Goal: Information Seeking & Learning: Learn about a topic

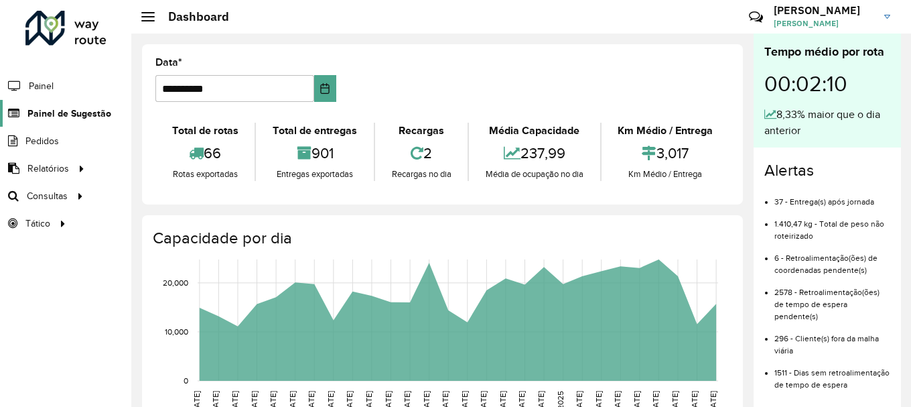
click at [59, 119] on span "Painel de Sugestão" at bounding box center [69, 114] width 84 height 14
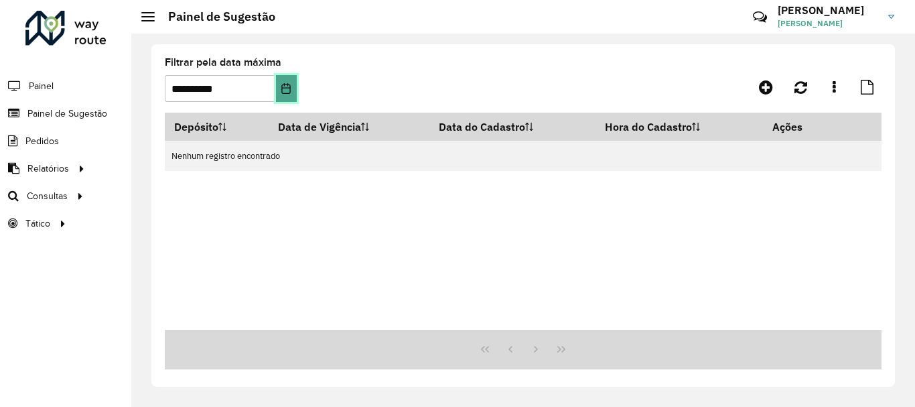
click at [285, 82] on button "Choose Date" at bounding box center [286, 88] width 21 height 27
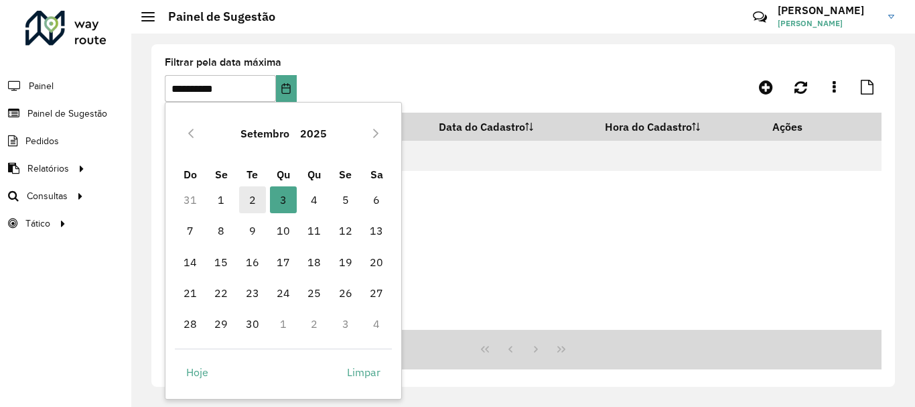
click at [252, 202] on span "2" at bounding box center [252, 199] width 27 height 27
type input "**********"
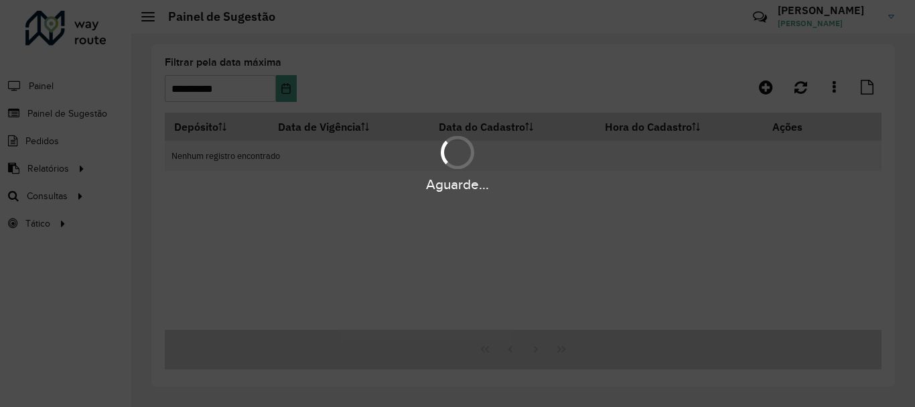
click at [563, 352] on div "Aguarde..." at bounding box center [457, 203] width 915 height 407
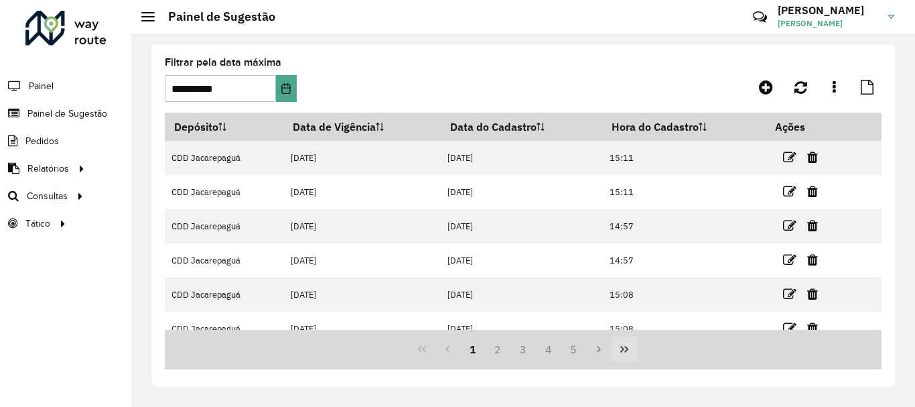
click at [629, 352] on icon "Last Page" at bounding box center [624, 349] width 11 height 11
click at [568, 352] on button "69" at bounding box center [574, 348] width 25 height 25
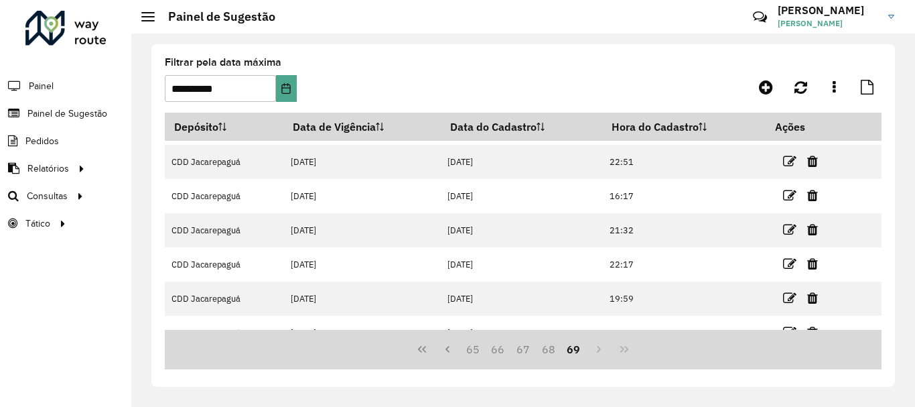
scroll to position [221, 0]
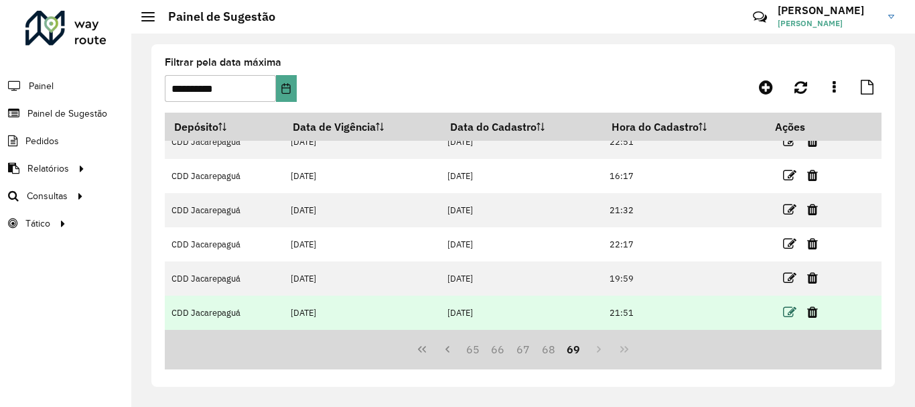
click at [783, 310] on icon at bounding box center [789, 312] width 13 height 13
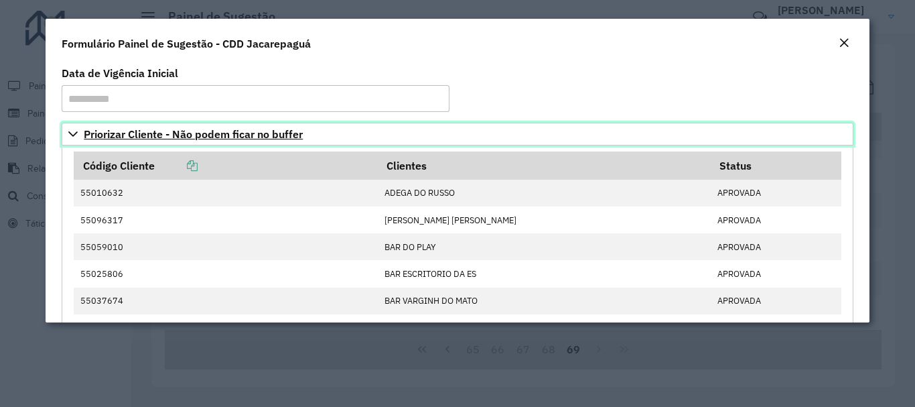
click at [250, 131] on span "Priorizar Cliente - Não podem ficar no buffer" at bounding box center [193, 134] width 219 height 11
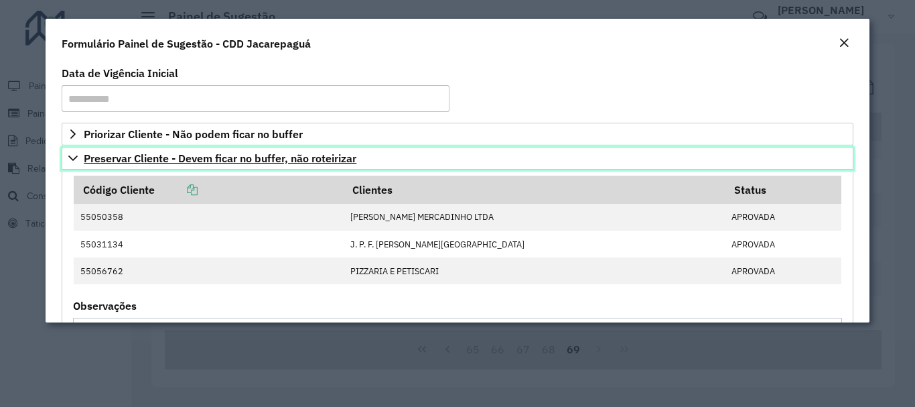
click at [238, 166] on link "Preservar Cliente - Devem ficar no buffer, não roteirizar" at bounding box center [457, 158] width 791 height 23
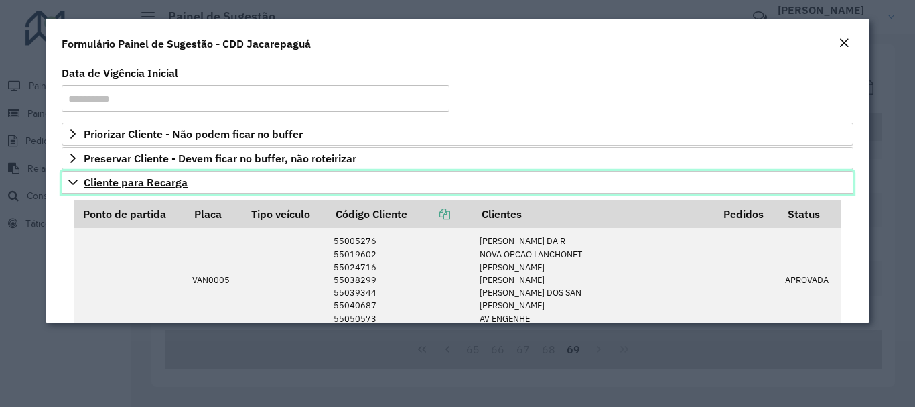
click at [173, 182] on span "Cliente para Recarga" at bounding box center [136, 182] width 104 height 11
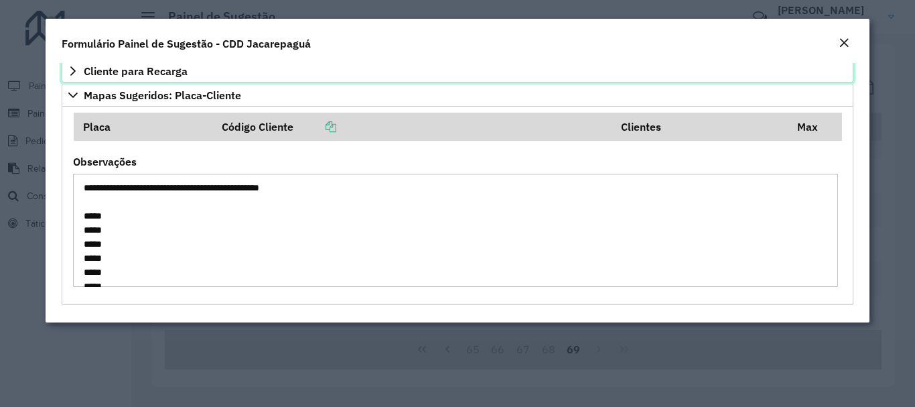
scroll to position [99, 0]
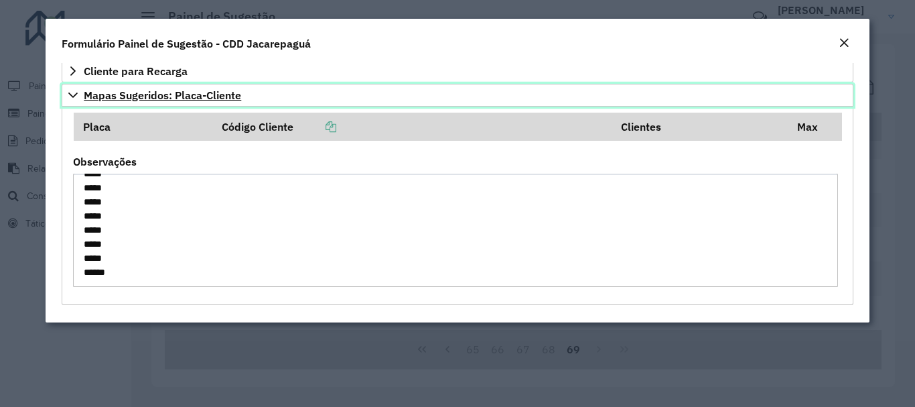
click at [131, 92] on span "Mapas Sugeridos: Placa-Cliente" at bounding box center [162, 95] width 157 height 11
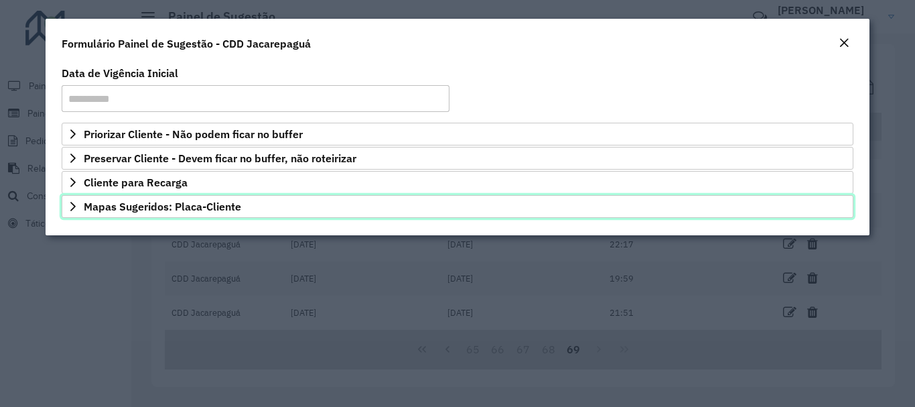
scroll to position [0, 0]
click at [200, 204] on span "Mapas Sugeridos: Placa-Cliente" at bounding box center [162, 206] width 157 height 11
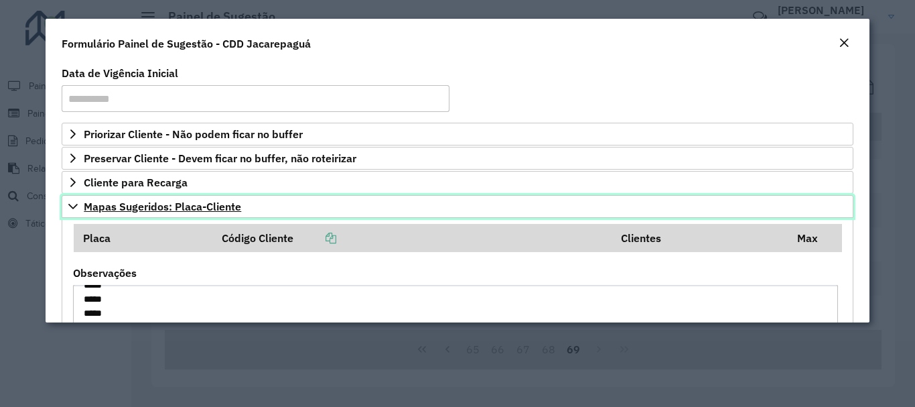
click at [122, 202] on span "Mapas Sugeridos: Placa-Cliente" at bounding box center [162, 206] width 157 height 11
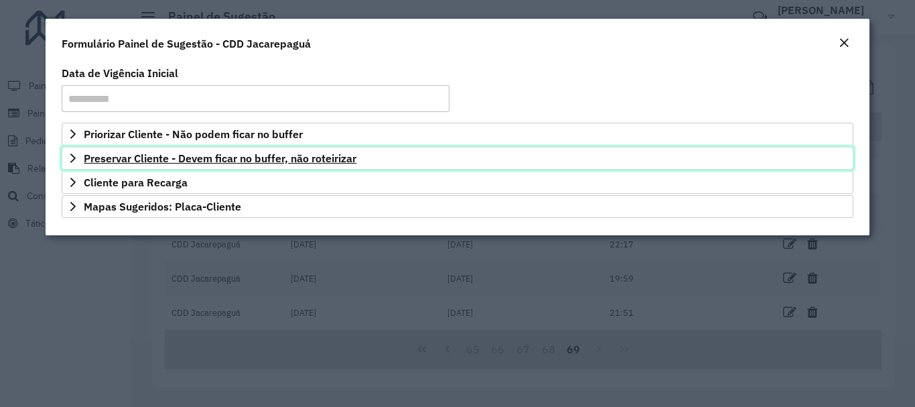
click at [159, 158] on span "Preservar Cliente - Devem ficar no buffer, não roteirizar" at bounding box center [220, 158] width 273 height 11
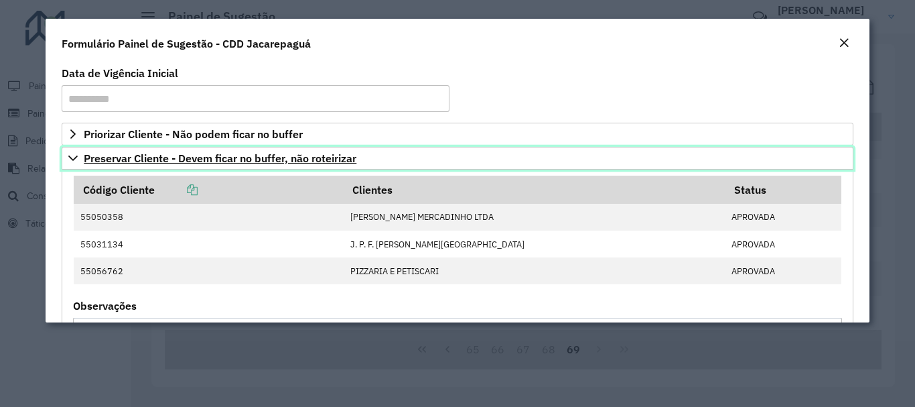
click at [226, 160] on span "Preservar Cliente - Devem ficar no buffer, não roteirizar" at bounding box center [220, 158] width 273 height 11
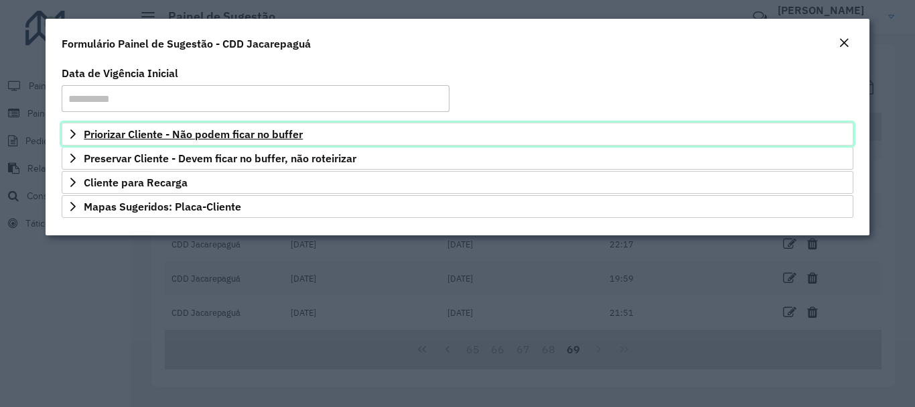
click at [220, 134] on span "Priorizar Cliente - Não podem ficar no buffer" at bounding box center [193, 134] width 219 height 11
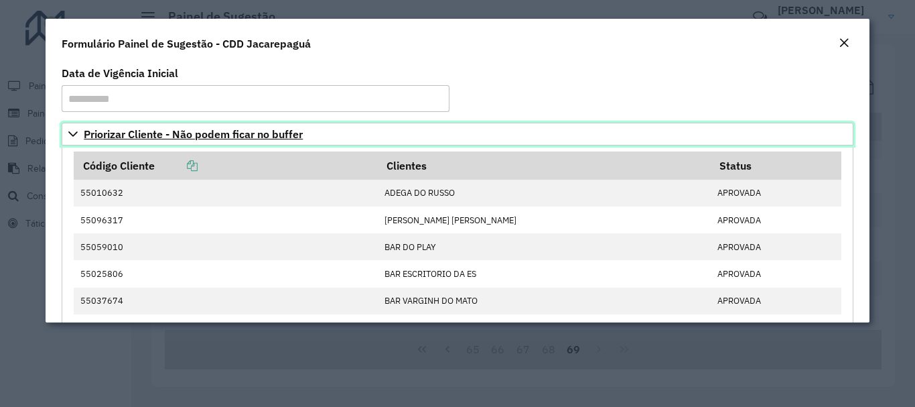
click at [220, 133] on span "Priorizar Cliente - Não podem ficar no buffer" at bounding box center [193, 134] width 219 height 11
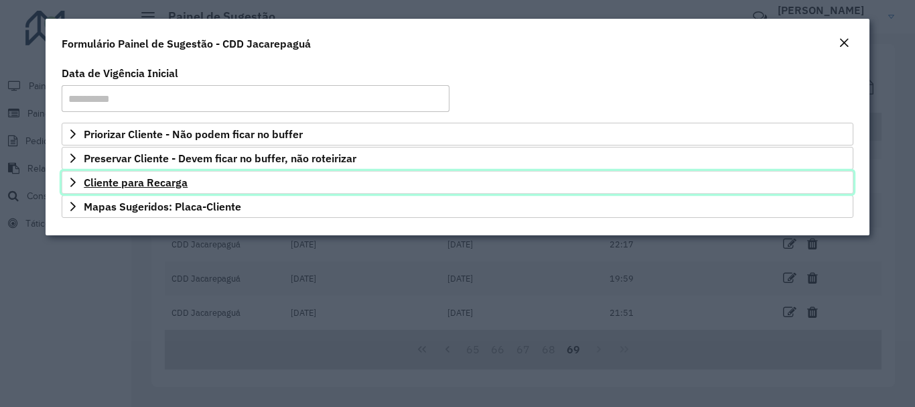
click at [184, 182] on span "Cliente para Recarga" at bounding box center [136, 182] width 104 height 11
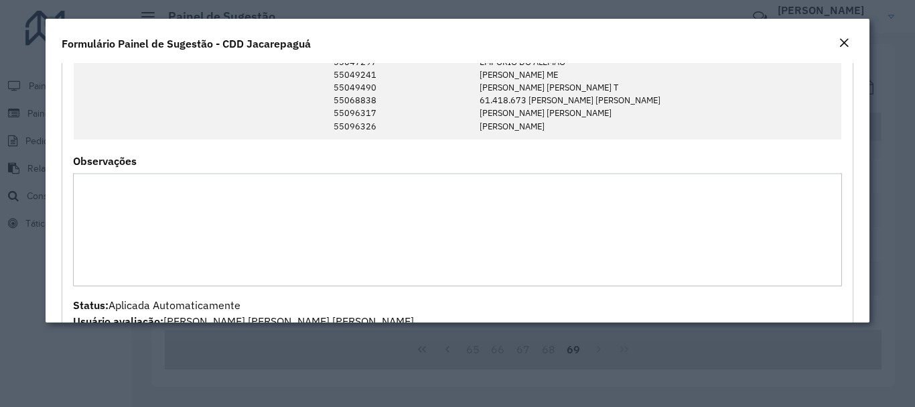
scroll to position [808, 0]
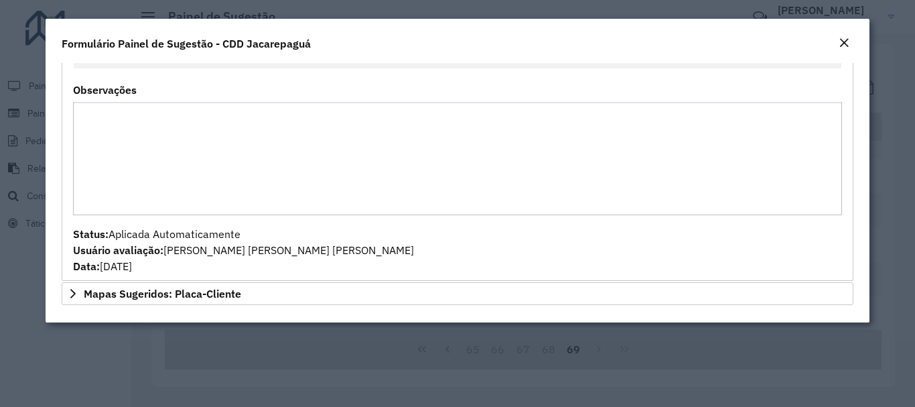
click at [283, 174] on textarea "Observações" at bounding box center [457, 158] width 769 height 113
click at [840, 38] on em "Close" at bounding box center [844, 43] width 11 height 11
